Goal: Go to known website: Access a specific website the user already knows

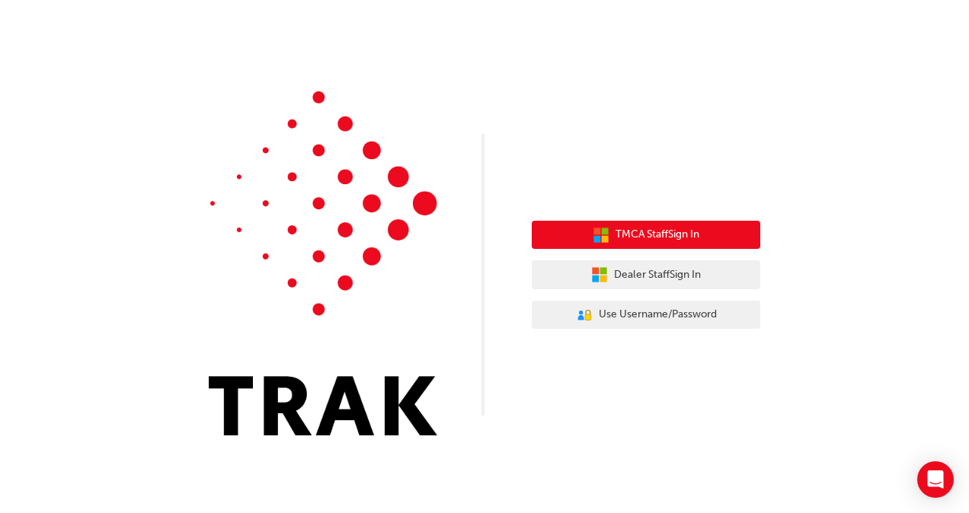
click at [683, 244] on button "TMCA Staff Sign In" at bounding box center [646, 235] width 229 height 29
